Goal: Information Seeking & Learning: Learn about a topic

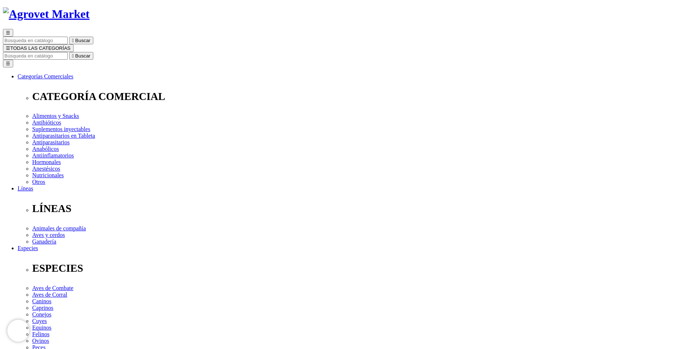
scroll to position [110, 0]
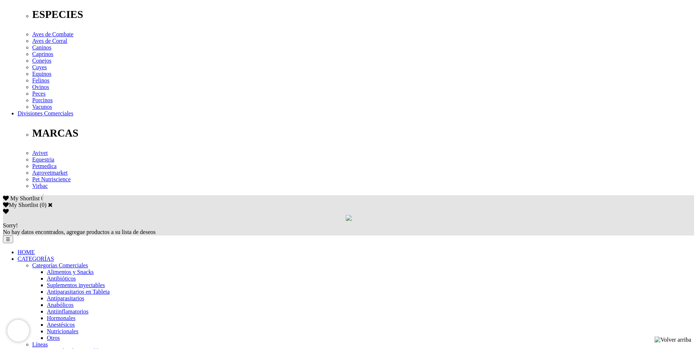
scroll to position [366, 0]
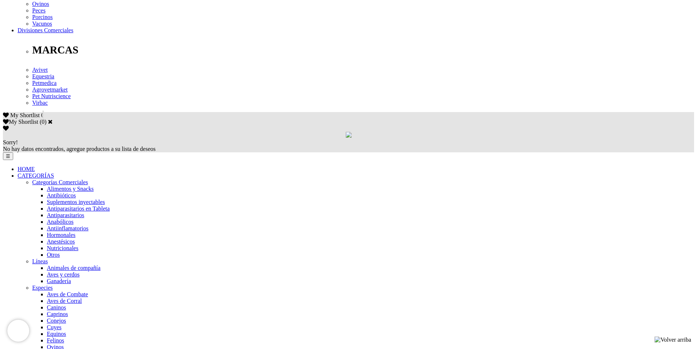
scroll to position [428, 0]
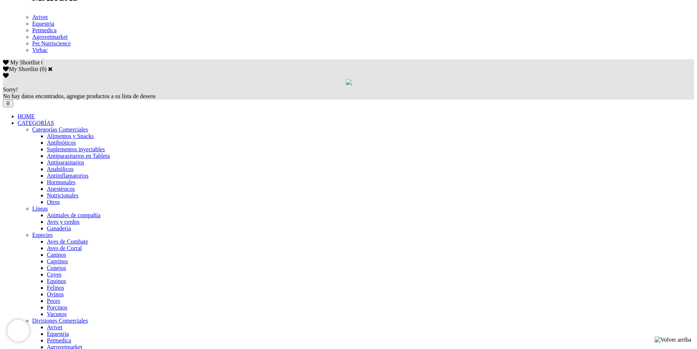
drag, startPoint x: 346, startPoint y: 95, endPoint x: 353, endPoint y: 65, distance: 30.4
